Goal: Task Accomplishment & Management: Manage account settings

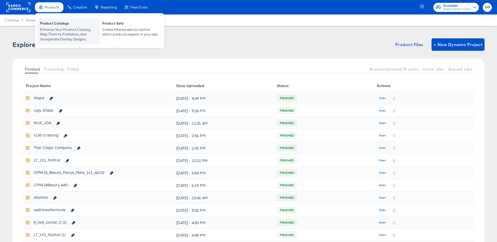
click at [55, 23] on div "Product Catalogs" at bounding box center [68, 24] width 57 height 6
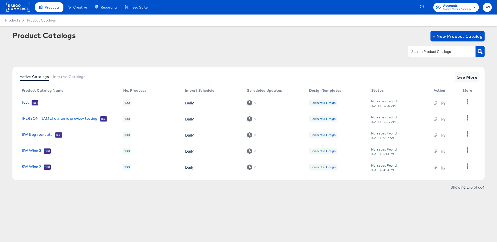
click at [33, 150] on link "SW Wine 3" at bounding box center [31, 150] width 19 height 5
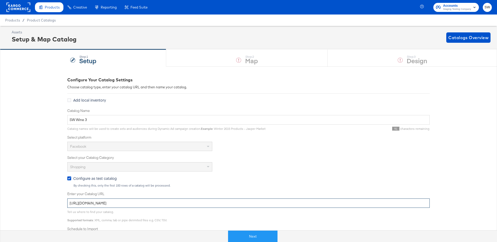
click at [135, 200] on input "https://ace.stitcherqa.com/exports/722/universal/none/universal/export.tsv.gz" at bounding box center [248, 203] width 362 height 10
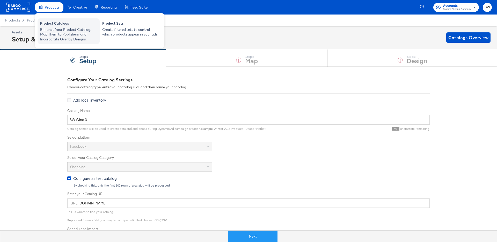
click at [48, 32] on div "Enhance Your Product Catalog, Map Them to Publishers, and Incorporate Overlay D…" at bounding box center [68, 34] width 57 height 14
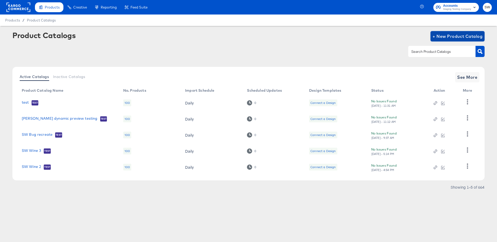
click at [448, 36] on span "+ New Product Catalog" at bounding box center [457, 36] width 50 height 7
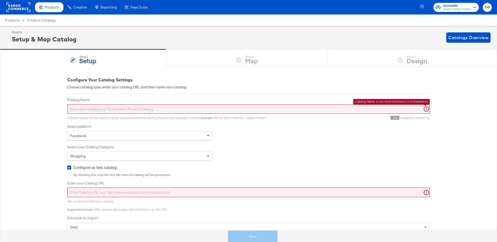
click at [118, 109] on input "Catalog Name" at bounding box center [248, 109] width 362 height 10
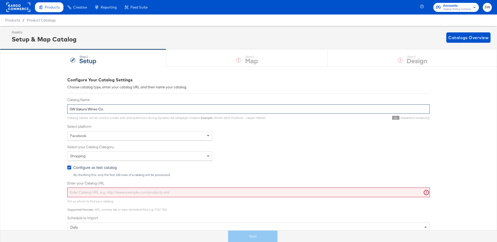
click at [76, 109] on input "SW Sakura Wines Co." at bounding box center [248, 109] width 362 height 10
type input "Sakura Wines Co."
click at [95, 191] on input "Enter your Catalog URL" at bounding box center [248, 192] width 362 height 10
paste input "https://ace.stitcherqa.com/exports/722/universal/none/universal/export.tsv.gz"
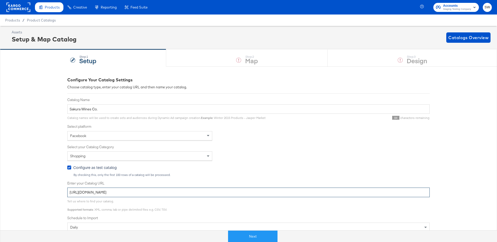
type input "https://ace.stitcherqa.com/exports/722/universal/none/universal/export.tsv.gz"
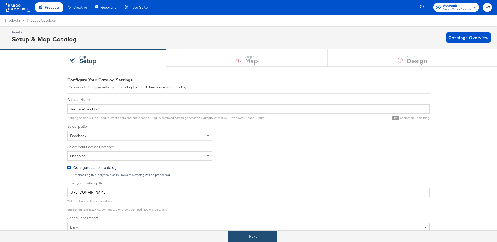
click at [243, 234] on button "Next" at bounding box center [252, 236] width 49 height 12
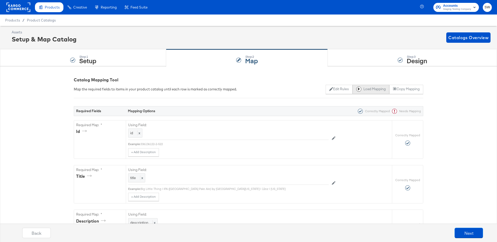
click at [370, 92] on button "Load Mapping" at bounding box center [370, 89] width 37 height 9
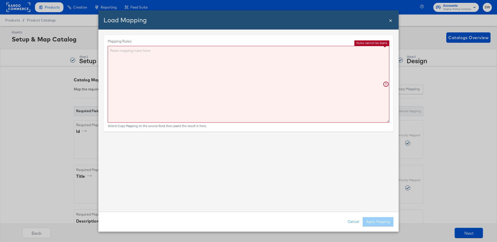
click at [348, 92] on textarea "Mapping Rules:" at bounding box center [248, 84] width 281 height 77
paste textarea "{"id":"{{{\"id\"}}}","title":"{{{unescapeHTML (truncate title limit=110)}}}","d…"
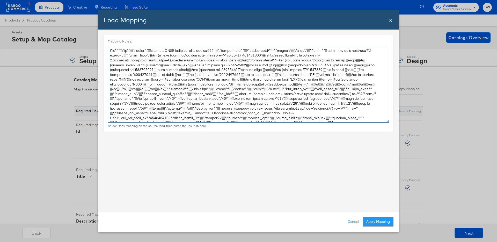
scroll to position [8, 0]
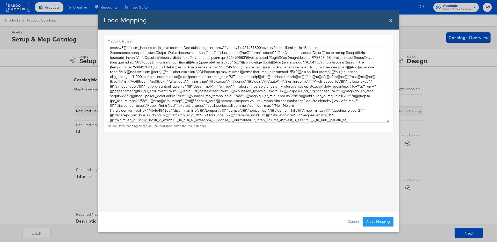
type textarea "{ "id": "{{{\"id\"}}}", "title": "{{{unescapeHTML (truncate title limit=110)}}}…"
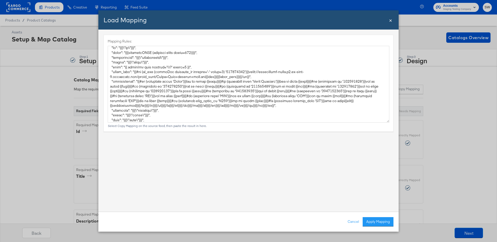
click at [384, 224] on button "Apply Mapping" at bounding box center [377, 221] width 31 height 9
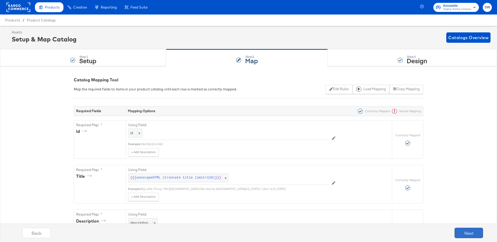
click at [469, 230] on button "Next" at bounding box center [468, 232] width 28 height 10
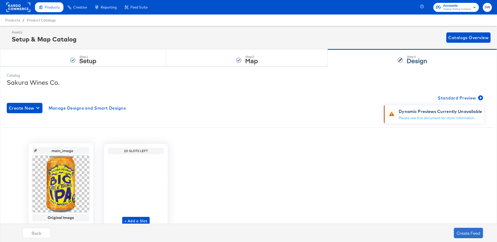
click at [469, 230] on button "Create Feed" at bounding box center [467, 232] width 29 height 10
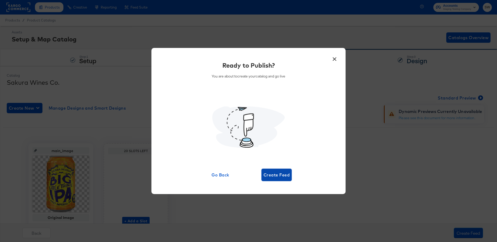
click at [277, 170] on button "Create Feed" at bounding box center [276, 174] width 30 height 12
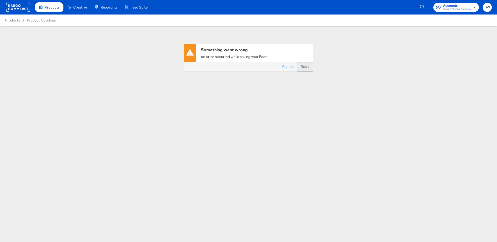
click at [303, 67] on button "Retry" at bounding box center [305, 66] width 16 height 9
click at [282, 66] on button "Cancel" at bounding box center [287, 66] width 19 height 9
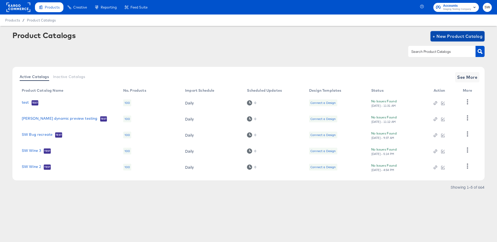
click at [443, 36] on span "+ New Product Catalog" at bounding box center [457, 36] width 50 height 7
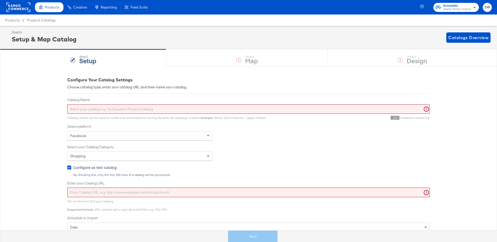
click at [159, 105] on input "Catalog Name" at bounding box center [248, 109] width 362 height 10
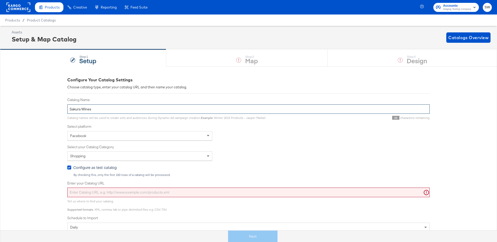
type input "Sakura Wines"
click at [121, 193] on input "Enter your Catalog URL" at bounding box center [248, 192] width 362 height 10
click at [155, 199] on div "Tell us where to find your catalog. Supported formats : XML, comma, tab or pipe…" at bounding box center [117, 205] width 100 height 12
click at [155, 194] on input "Enter your Catalog URL" at bounding box center [248, 192] width 362 height 10
paste input "https://ace.stitcherads.com/exports/1328/universal/none/universal-2/export.tsv.…"
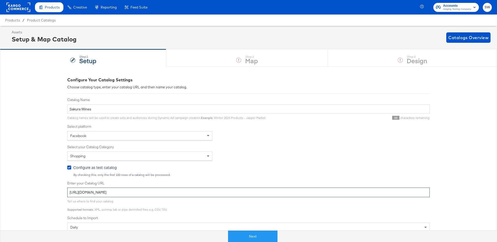
type input "https://ace.stitcherads.com/exports/1328/universal/none/universal-2/export.tsv.…"
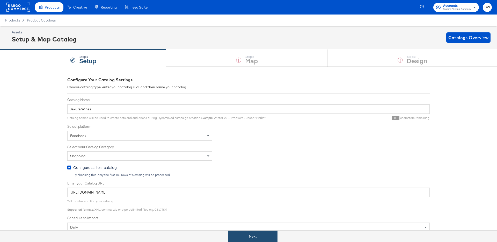
click at [257, 236] on button "Next" at bounding box center [252, 236] width 49 height 12
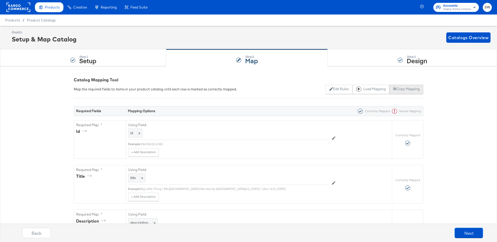
click at [407, 89] on button "Copy Mapping" at bounding box center [406, 89] width 34 height 9
click at [377, 92] on button "Load Mapping" at bounding box center [370, 89] width 37 height 9
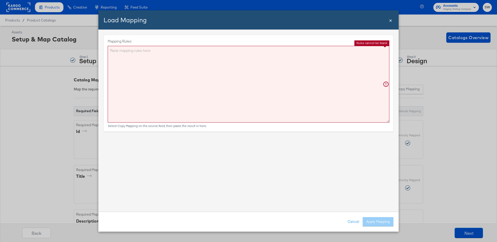
click at [232, 100] on textarea "Mapping Rules:" at bounding box center [248, 84] width 281 height 77
paste textarea "{"id":"{{{\"id\"}}}","title":"{{{unescapeHTML (truncate title limit=110)}}}","d…"
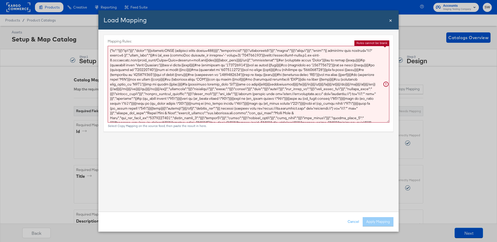
scroll to position [3, 0]
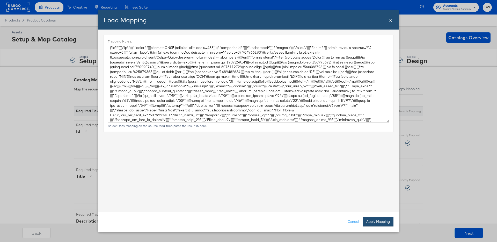
type textarea "{ "id": "{{{\"id\"}}}", "title": "{{{unescapeHTML (truncate title limit=110)}}}…"
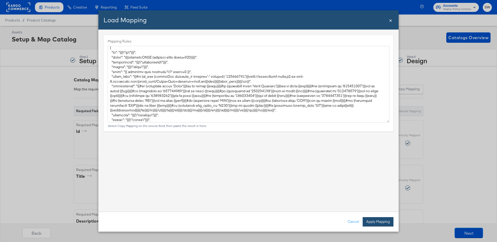
click at [373, 221] on button "Apply Mapping" at bounding box center [377, 221] width 31 height 9
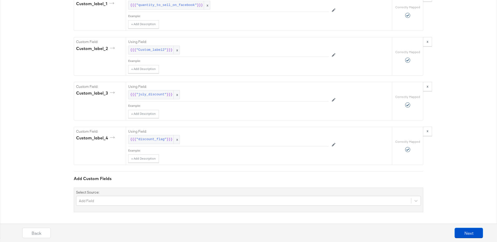
scroll to position [1242, 0]
click at [462, 234] on button "Next" at bounding box center [468, 232] width 28 height 10
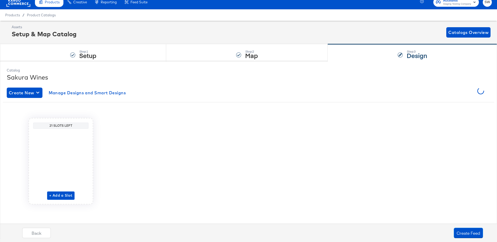
scroll to position [0, 0]
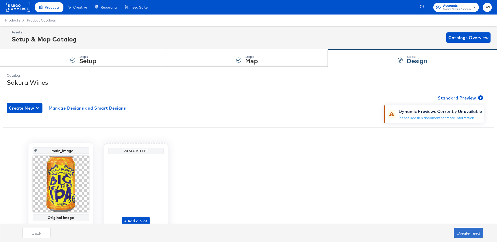
click at [463, 231] on button "Create Feed" at bounding box center [467, 232] width 29 height 10
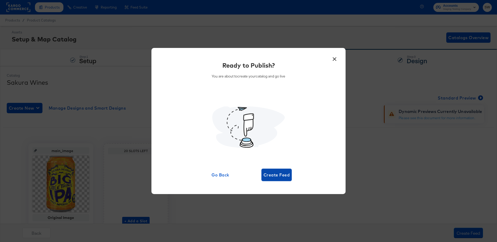
click at [278, 173] on span "Create Feed" at bounding box center [276, 174] width 26 height 7
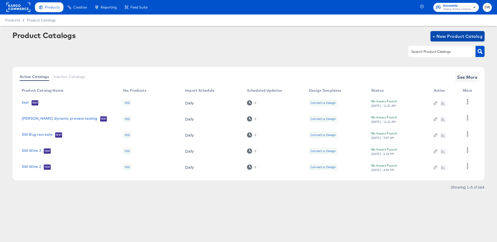
click at [440, 38] on span "+ New Product Catalog" at bounding box center [457, 36] width 50 height 7
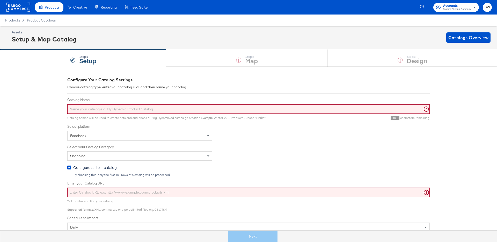
click at [172, 108] on input "Catalog Name" at bounding box center [248, 109] width 362 height 10
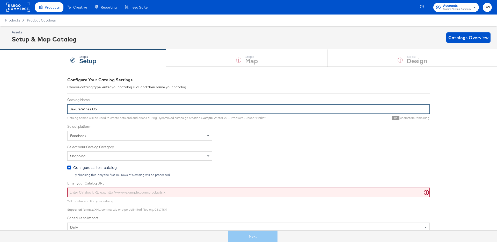
type input "Sakura Wines Co."
click at [196, 191] on input "Enter your Catalog URL" at bounding box center [248, 192] width 362 height 10
paste input "https://ace.stitcherads.com/exports/1328/universal/none/universal-2/export.tsv.…"
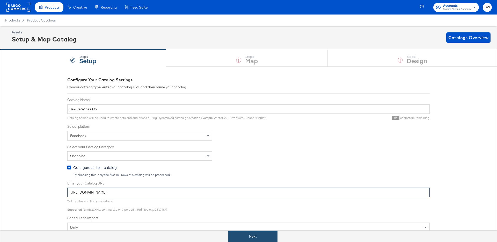
type input "https://ace.stitcherads.com/exports/1328/universal/none/universal-2/export.tsv.…"
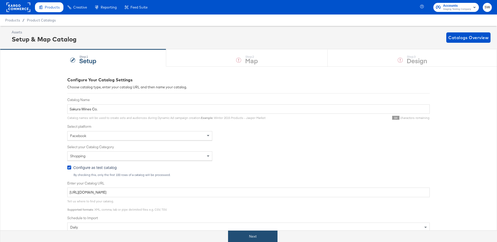
click at [236, 230] on button "Next" at bounding box center [252, 236] width 49 height 12
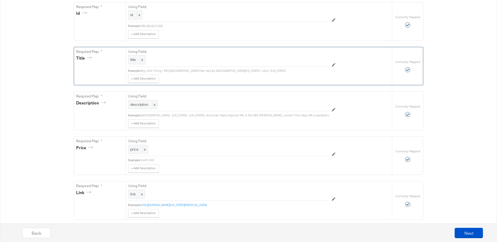
scroll to position [120, 0]
click at [133, 60] on div "title x" at bounding box center [136, 57] width 17 height 9
click at [153, 55] on div "title" at bounding box center [216, 58] width 176 height 9
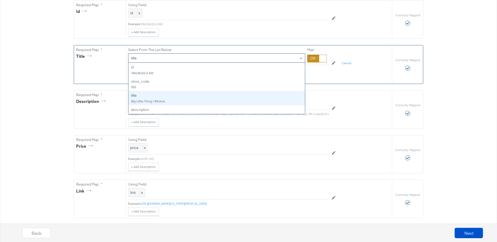
scroll to position [28, 0]
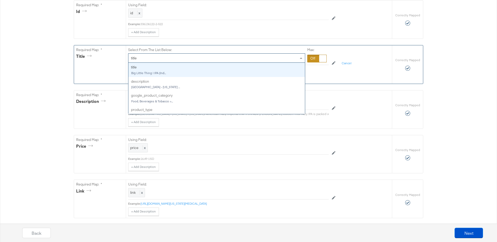
click at [318, 55] on div at bounding box center [316, 59] width 19 height 8
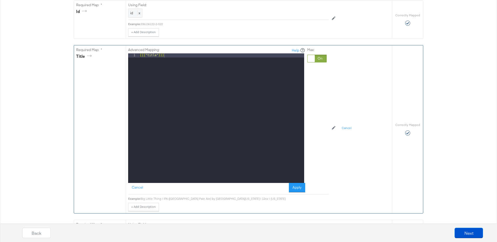
click at [194, 76] on div "{{{ "title" }}}" at bounding box center [221, 122] width 165 height 138
click at [295, 186] on button "Apply" at bounding box center [297, 187] width 16 height 9
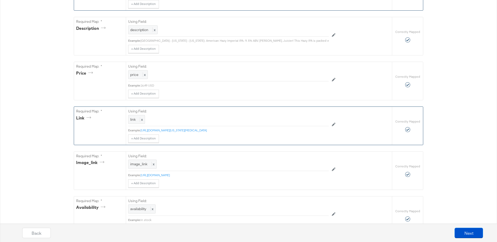
scroll to position [195, 0]
click at [131, 118] on span "link" at bounding box center [132, 117] width 5 height 5
click at [141, 118] on div "link" at bounding box center [216, 117] width 176 height 9
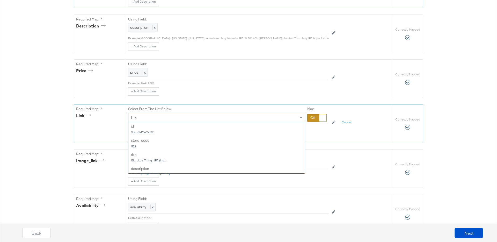
scroll to position [85, 0]
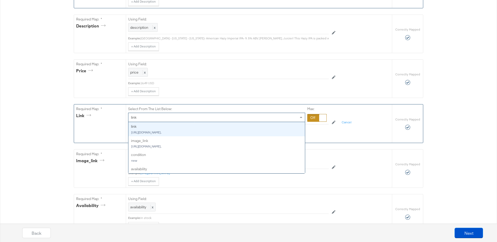
click at [316, 121] on div at bounding box center [316, 118] width 19 height 8
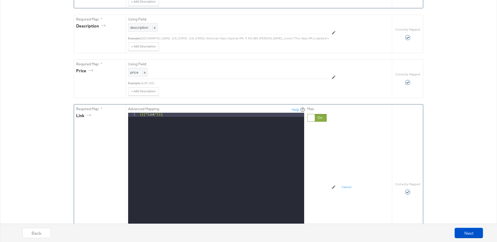
click at [229, 143] on div "{{{ "link" }}}" at bounding box center [221, 182] width 165 height 138
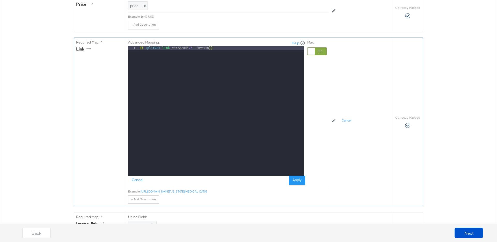
scroll to position [267, 0]
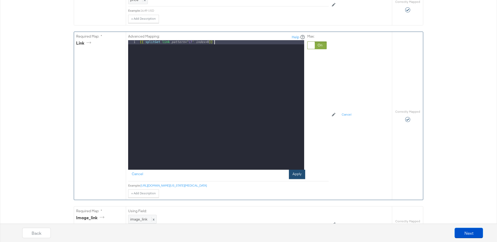
click at [300, 173] on button "Apply" at bounding box center [297, 173] width 16 height 9
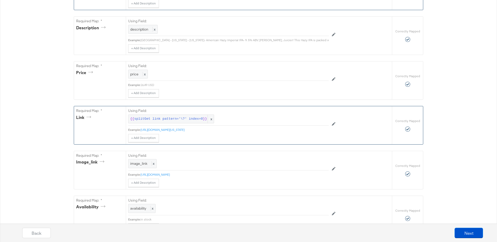
scroll to position [351, 0]
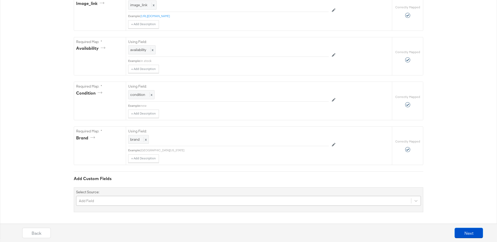
click at [149, 195] on div "Select Source: Add Field" at bounding box center [248, 199] width 349 height 25
click at [149, 204] on div "Add Field" at bounding box center [248, 201] width 345 height 10
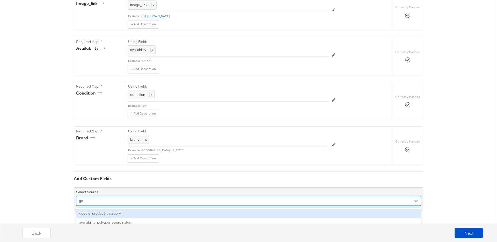
type input "goo"
click at [141, 213] on div "google_product_category" at bounding box center [248, 212] width 345 height 9
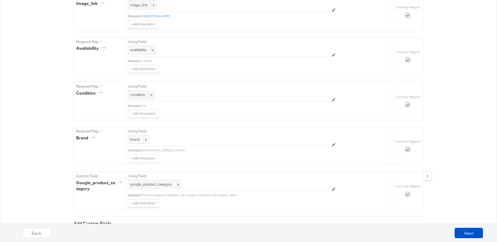
scroll to position [395, 0]
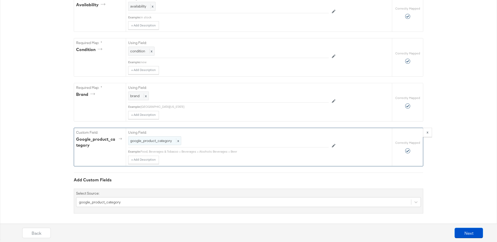
click at [151, 138] on div "google_product_category x" at bounding box center [154, 140] width 53 height 9
click at [151, 144] on div "google_product_category" at bounding box center [216, 140] width 176 height 9
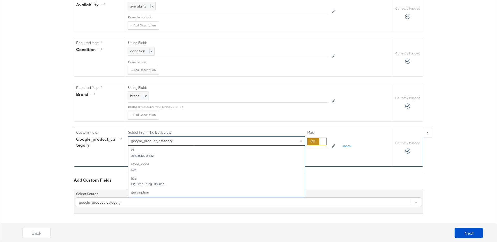
scroll to position [56, 0]
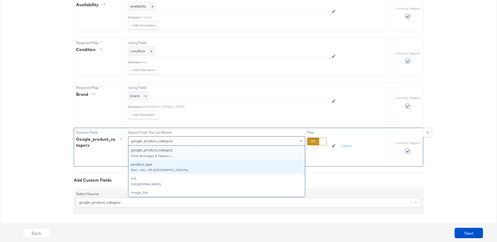
click at [315, 141] on div at bounding box center [316, 141] width 19 height 8
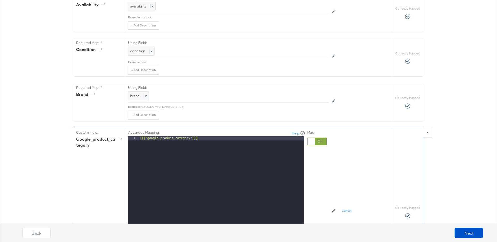
click at [227, 141] on div "{{{ "google_product_category" }}}" at bounding box center [221, 205] width 165 height 138
click at [181, 139] on div "{{{ "google_product_category" }}}" at bounding box center [221, 205] width 165 height 138
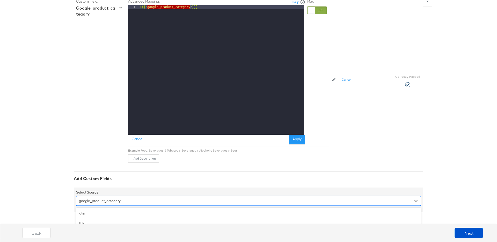
click at [138, 204] on div "option google_product_category, selected. option color focused, 5 of 171. 171 r…" at bounding box center [248, 201] width 345 height 10
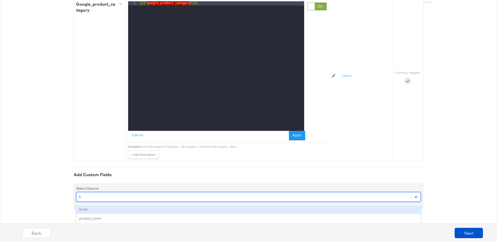
scroll to position [526, 0]
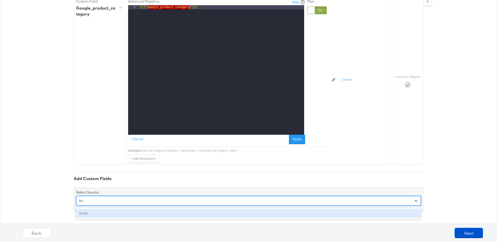
type input "final"
type input "bundle"
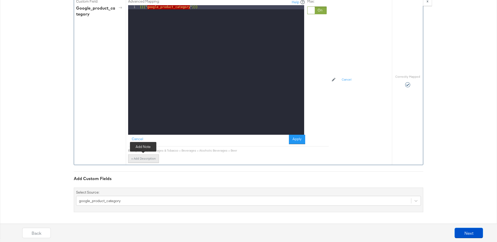
click at [152, 161] on button "+ Add Description" at bounding box center [143, 158] width 31 height 8
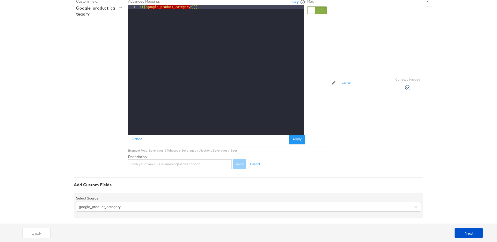
click at [139, 145] on div "Advanced Mapping: Help 1 {{{ "google_product_category" }}} XXXXXXXXXXXXXXXXXXXX…" at bounding box center [228, 71] width 200 height 149
click at [139, 139] on button "Cancel" at bounding box center [137, 138] width 19 height 9
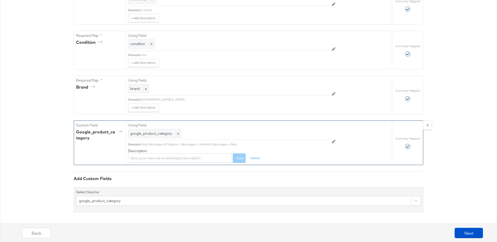
scroll to position [402, 0]
click at [461, 231] on button "Next" at bounding box center [468, 232] width 28 height 10
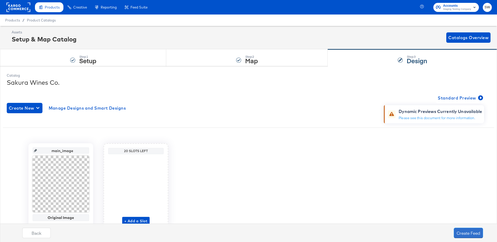
click at [461, 231] on button "Create Feed" at bounding box center [467, 232] width 29 height 10
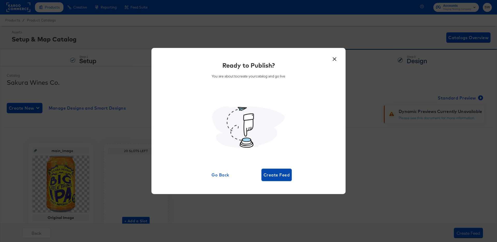
click at [267, 175] on span "Create Feed" at bounding box center [276, 174] width 26 height 7
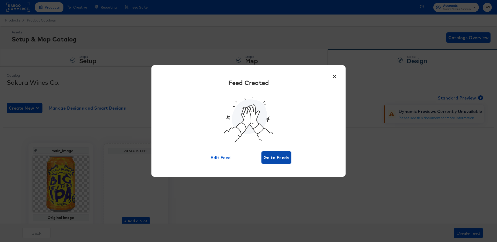
click at [280, 163] on button "Go to Feeds" at bounding box center [276, 157] width 30 height 12
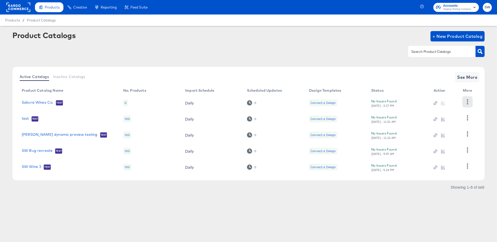
click at [468, 100] on icon "button" at bounding box center [467, 101] width 5 height 5
click at [435, 119] on div "HUD Checks (Internal)" at bounding box center [446, 120] width 52 height 8
click at [46, 101] on link "Sakura Wines Co." at bounding box center [38, 102] width 32 height 5
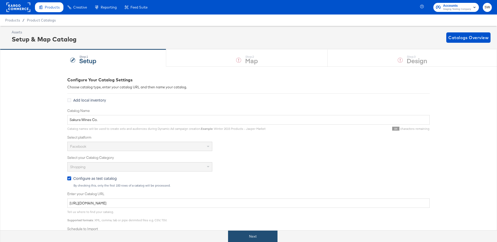
click at [249, 233] on button "Next" at bounding box center [252, 236] width 49 height 12
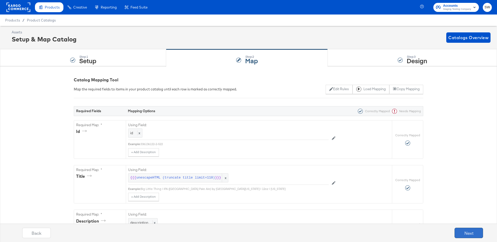
click at [468, 235] on button "Next" at bounding box center [468, 232] width 28 height 10
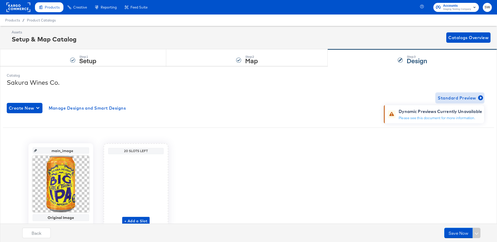
click at [458, 99] on span "Standard Preview" at bounding box center [459, 97] width 44 height 7
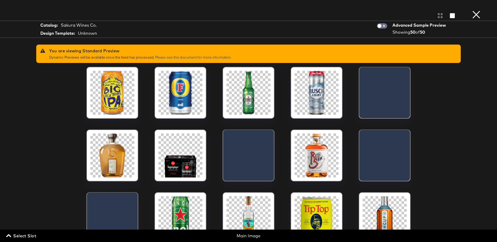
drag, startPoint x: 473, startPoint y: 16, endPoint x: 469, endPoint y: 40, distance: 24.6
click at [473, 10] on button "×" at bounding box center [476, 5] width 10 height 10
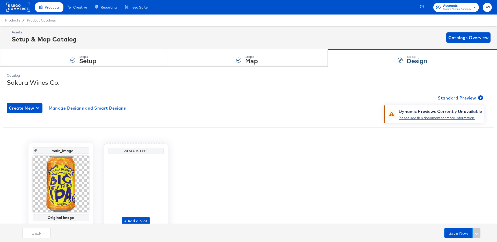
click at [448, 116] on link "Please see this document for more information." at bounding box center [436, 117] width 76 height 5
click at [343, 171] on div "main_image Original Image 600 x 600 20 Slots Left + Add a Slot" at bounding box center [248, 186] width 491 height 86
click at [143, 218] on span "+ Add a Slot" at bounding box center [135, 221] width 23 height 6
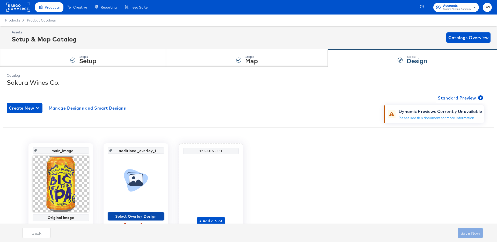
click at [143, 215] on span "Select Overlay Design" at bounding box center [136, 216] width 52 height 6
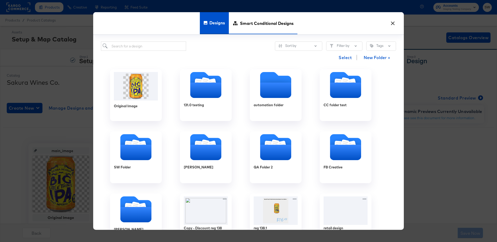
click at [263, 22] on span "Smart Conditional Designs" at bounding box center [267, 23] width 54 height 23
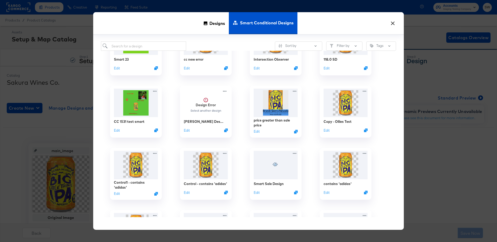
scroll to position [342, 0]
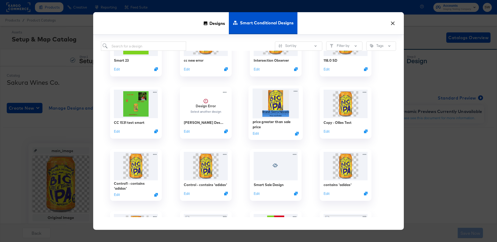
click at [288, 103] on img at bounding box center [275, 103] width 46 height 30
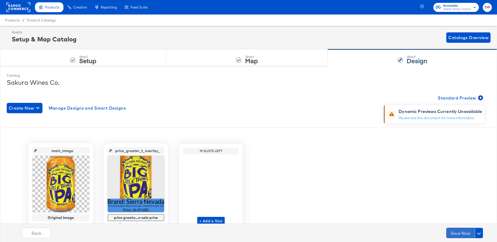
click at [456, 234] on button "Save Now" at bounding box center [460, 232] width 28 height 10
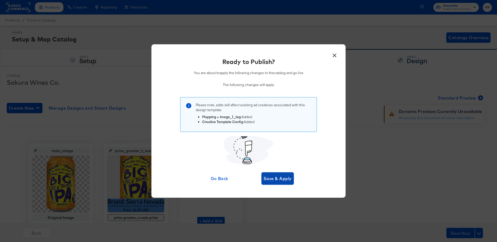
click at [280, 181] on span "Save & Apply" at bounding box center [277, 178] width 28 height 7
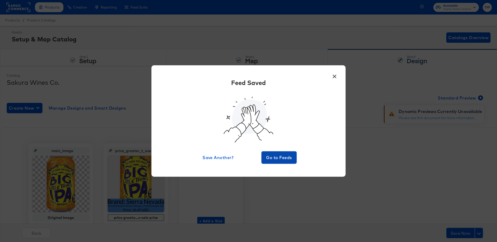
click at [276, 155] on span "Go to Feeds" at bounding box center [278, 157] width 31 height 7
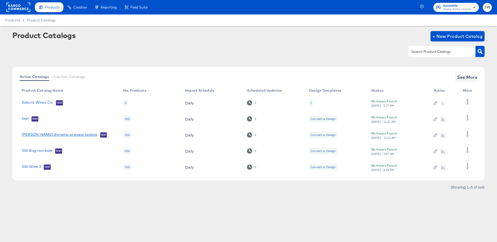
click at [38, 136] on link "fran dynamic preview testing" at bounding box center [60, 134] width 76 height 5
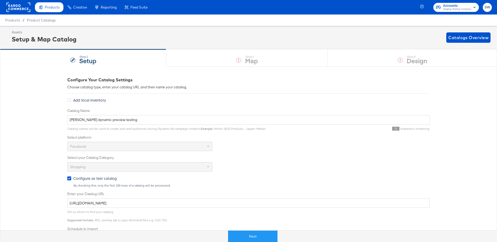
click at [253, 230] on div "Next" at bounding box center [252, 236] width 504 height 12
click at [245, 237] on button "Next" at bounding box center [252, 236] width 49 height 12
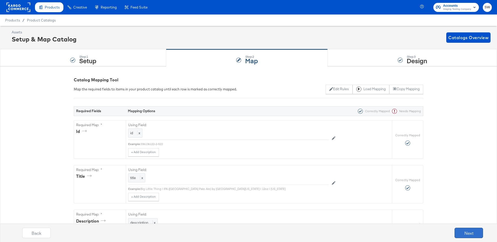
click at [459, 235] on button "Next" at bounding box center [468, 232] width 28 height 10
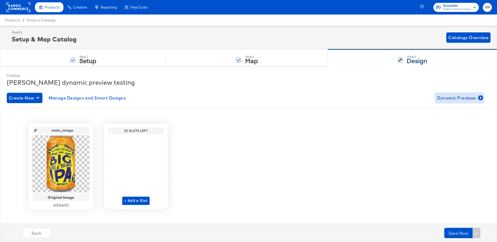
click at [464, 93] on button "Dynamic Previews" at bounding box center [459, 98] width 49 height 10
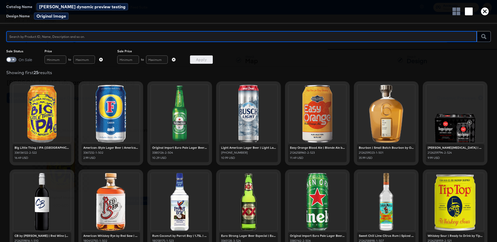
click at [484, 11] on icon "button" at bounding box center [485, 12] width 8 height 8
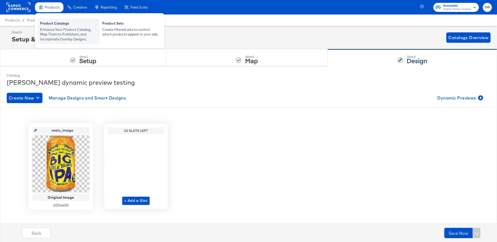
click at [49, 39] on div "Enhance Your Product Catalog, Map Them to Publishers, and Incorporate Overlay D…" at bounding box center [68, 34] width 57 height 14
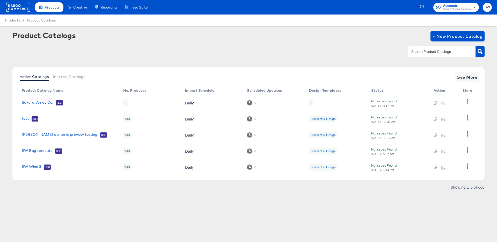
click at [443, 56] on div at bounding box center [441, 51] width 67 height 11
click at [23, 103] on link "Sakura Wines Co." at bounding box center [38, 102] width 32 height 5
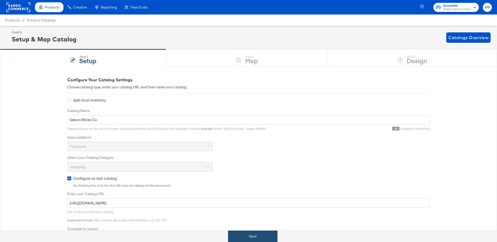
click at [231, 237] on button "Next" at bounding box center [252, 236] width 49 height 12
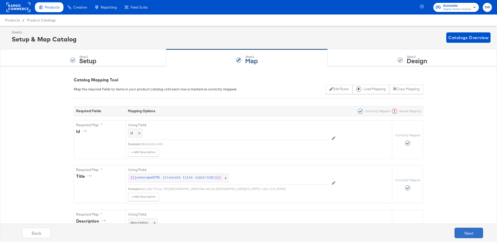
click at [462, 235] on button "Next" at bounding box center [468, 232] width 28 height 10
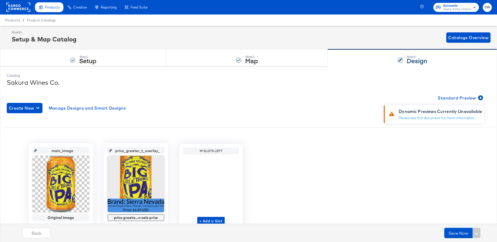
click at [250, 124] on div "Create New Manage Designs and Smart Designs Standard Preview Dynamic Previews C…" at bounding box center [248, 164] width 483 height 153
click at [482, 98] on icon "button" at bounding box center [480, 97] width 5 height 5
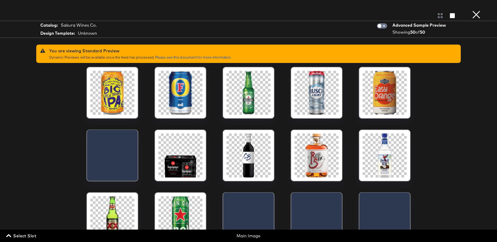
click at [473, 10] on button "×" at bounding box center [476, 5] width 10 height 10
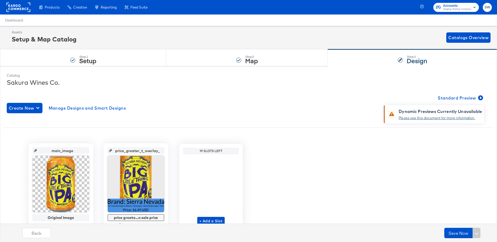
click at [428, 116] on link "Please see this document for more information." at bounding box center [436, 117] width 76 height 5
click at [465, 97] on span "Standard Preview" at bounding box center [459, 97] width 44 height 7
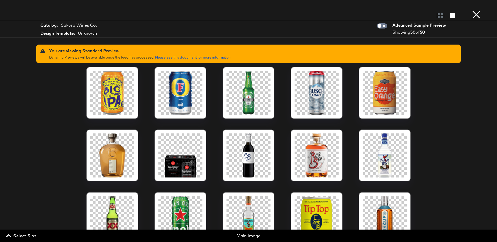
click at [474, 10] on button "×" at bounding box center [476, 5] width 10 height 10
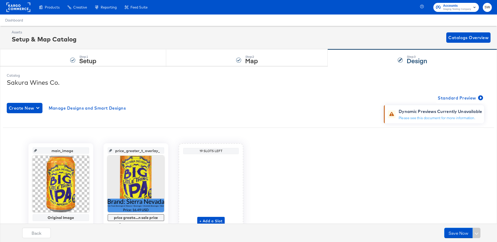
click at [434, 97] on div "Standard Preview Dynamic Previews Currently Unavailable Please see this documen…" at bounding box center [433, 108] width 113 height 31
click at [441, 97] on span "Standard Preview" at bounding box center [459, 97] width 44 height 7
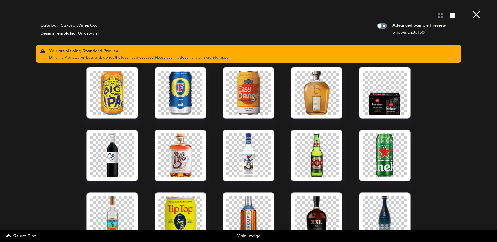
click at [480, 10] on button "×" at bounding box center [476, 5] width 10 height 10
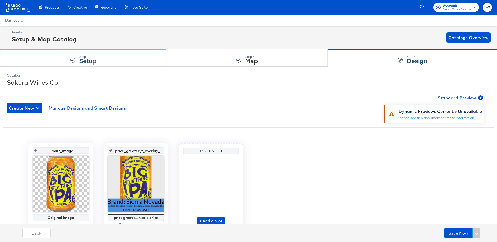
click at [120, 57] on div "Step: 1 Setup" at bounding box center [83, 57] width 166 height 17
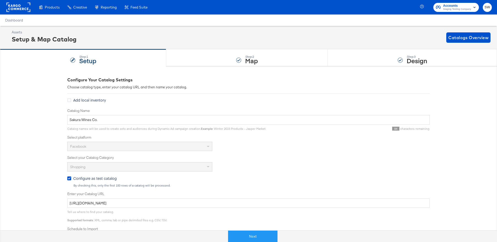
click at [148, 208] on div "Tell us where to find your catalog. Supported formats : XML, comma, tab or pipe…" at bounding box center [248, 214] width 362 height 14
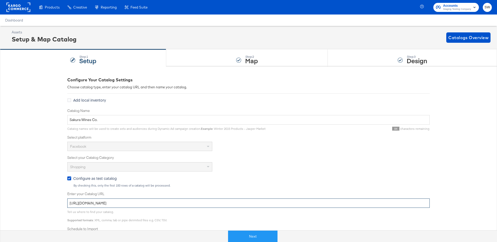
click at [148, 205] on input "https://ace.stitcherads.com/exports/1328/universal/none/universal-2/export.tsv.…" at bounding box center [248, 203] width 362 height 10
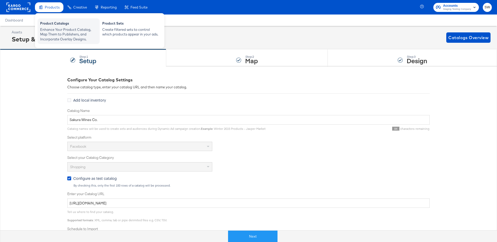
click at [49, 30] on div "Enhance Your Product Catalog, Map Them to Publishers, and Incorporate Overlay D…" at bounding box center [68, 34] width 57 height 14
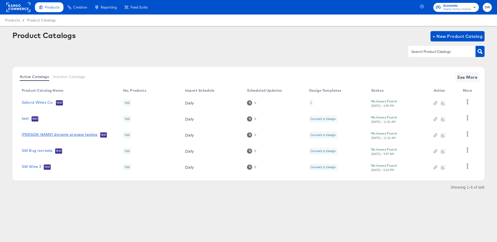
click at [36, 136] on link "fran dynamic preview testing" at bounding box center [60, 134] width 76 height 5
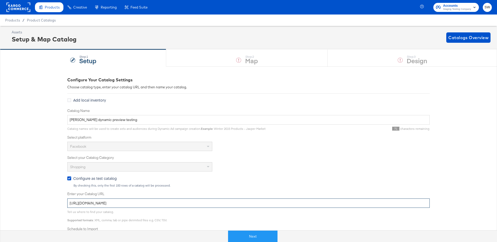
click at [102, 206] on input "https://ace.stitcherqa.com/exports/722/universal/none/universal/export.tsv.gz" at bounding box center [248, 203] width 362 height 10
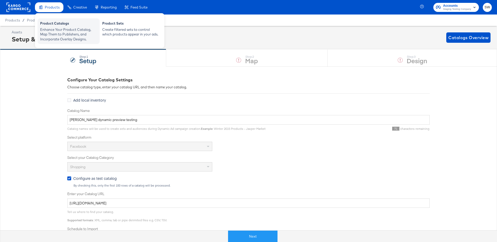
click at [54, 34] on div "Enhance Your Product Catalog, Map Them to Publishers, and Incorporate Overlay D…" at bounding box center [68, 34] width 57 height 14
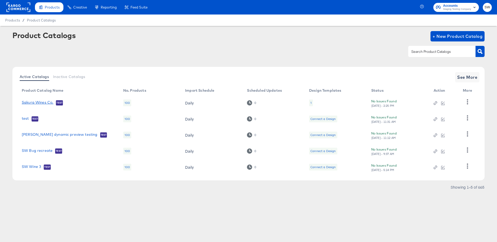
click at [39, 103] on link "Sakura Wines Co." at bounding box center [38, 102] width 32 height 5
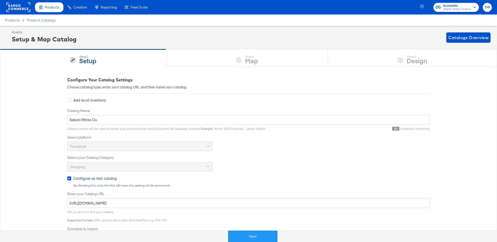
click at [116, 209] on div "Tell us where to find your catalog. Supported formats : XML, comma, tab or pipe…" at bounding box center [248, 214] width 362 height 14
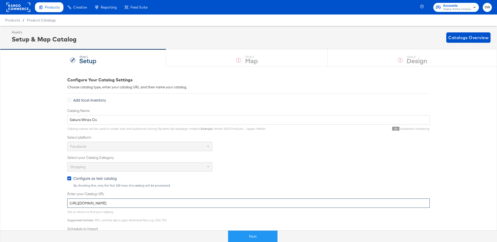
click at [116, 203] on input "https://ace.stitcherads.com/exports/1328/universal/none/universal-2/export.tsv.…" at bounding box center [248, 203] width 362 height 10
paste input "qa.com/exports/722/universal/none/universal"
type input "https://ace.stitcherqa.com/exports/722/universal/none/universal/export.tsv.gz"
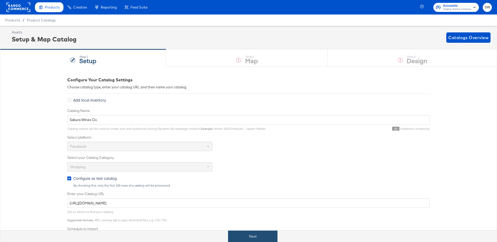
click at [257, 234] on button "Next" at bounding box center [252, 236] width 49 height 12
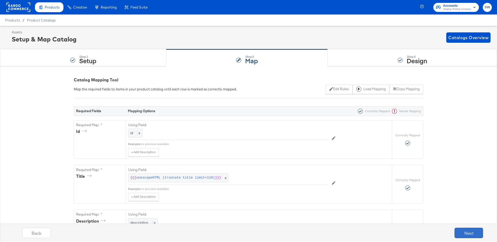
click at [482, 235] on button "Next" at bounding box center [468, 232] width 28 height 10
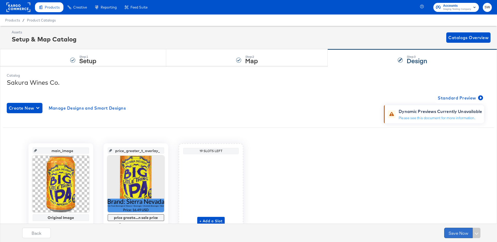
click at [459, 234] on button "Save Now" at bounding box center [458, 232] width 28 height 10
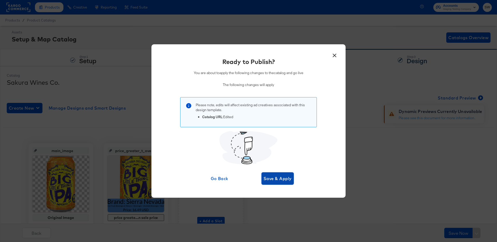
click at [271, 180] on span "Save & Apply" at bounding box center [277, 178] width 28 height 7
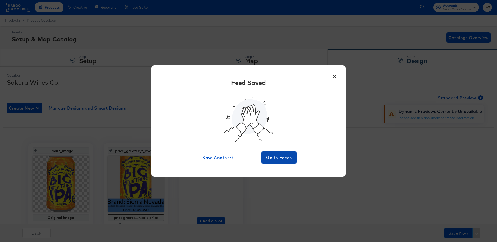
click at [272, 158] on span "Go to Feeds" at bounding box center [278, 157] width 31 height 7
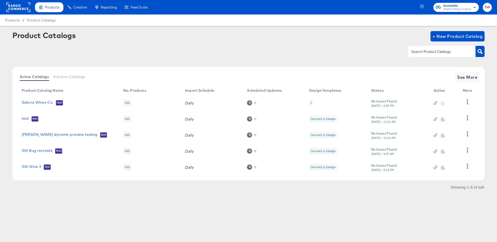
click at [31, 107] on td "Sakura Wines Co. Test" at bounding box center [68, 103] width 101 height 16
click at [31, 102] on link "Sakura Wines Co." at bounding box center [38, 102] width 32 height 5
